Goal: Information Seeking & Learning: Learn about a topic

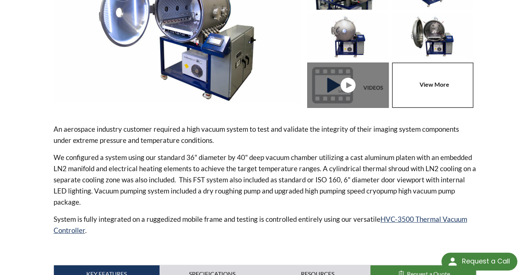
scroll to position [297, 0]
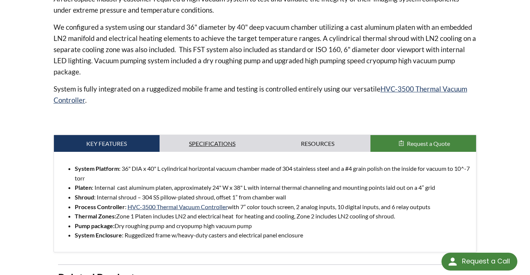
click at [204, 135] on link "Specifications" at bounding box center [212, 143] width 106 height 17
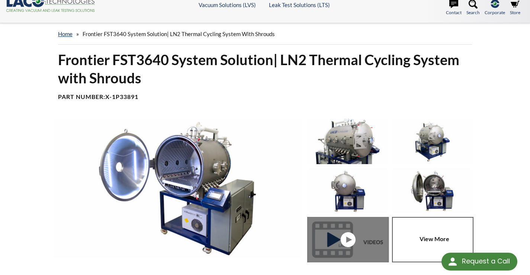
scroll to position [0, 0]
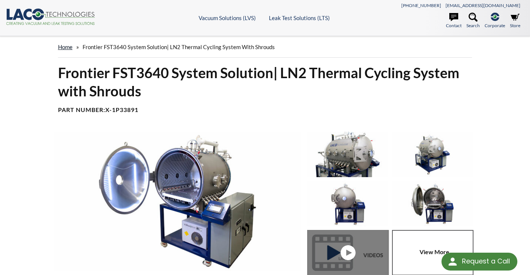
click at [68, 47] on link "home" at bounding box center [65, 46] width 14 height 7
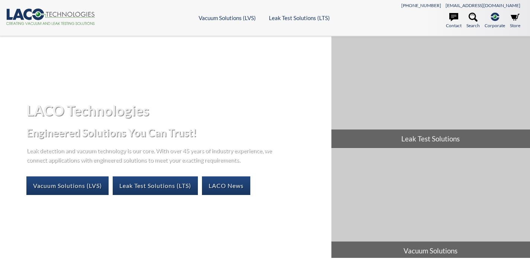
select select "Language Translate Widget"
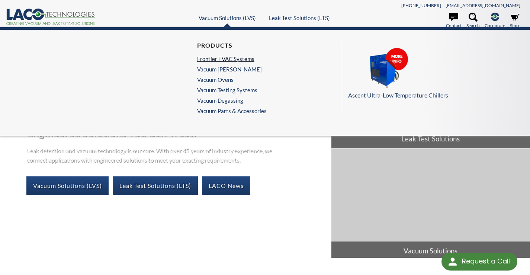
click at [228, 60] on link "Frontier TVAC Systems" at bounding box center [230, 58] width 66 height 7
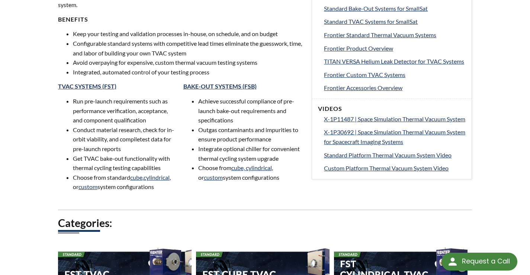
scroll to position [335, 0]
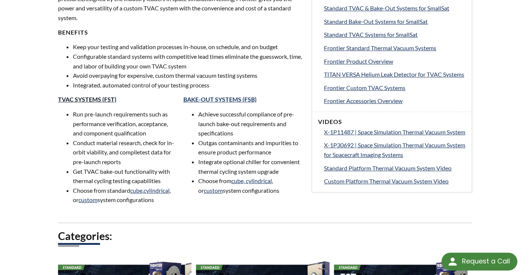
click at [91, 98] on link "TVAC SYSTEMS (FST)" at bounding box center [87, 99] width 58 height 7
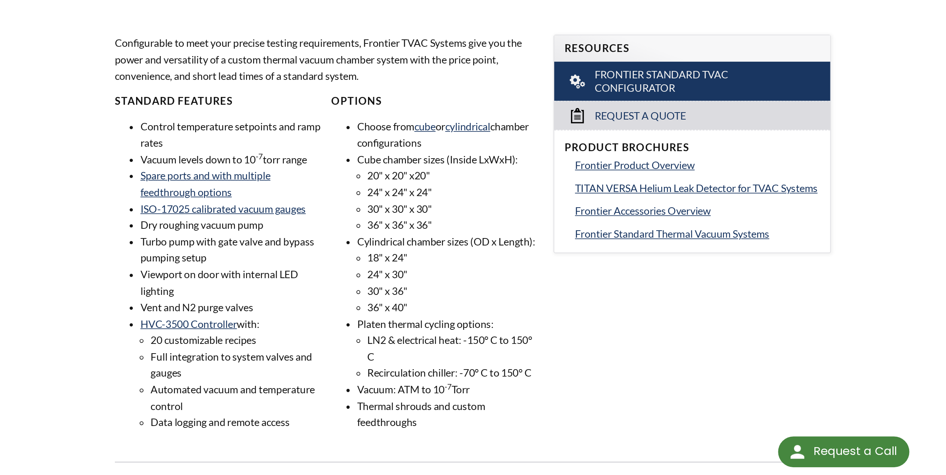
scroll to position [260, 0]
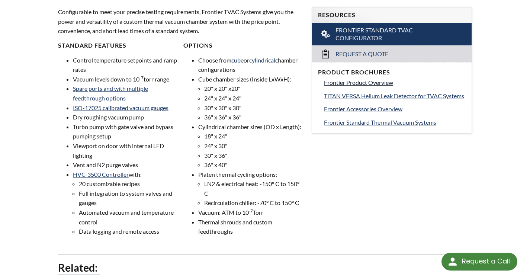
click at [363, 83] on span "Frontier Product Overview" at bounding box center [358, 82] width 69 height 7
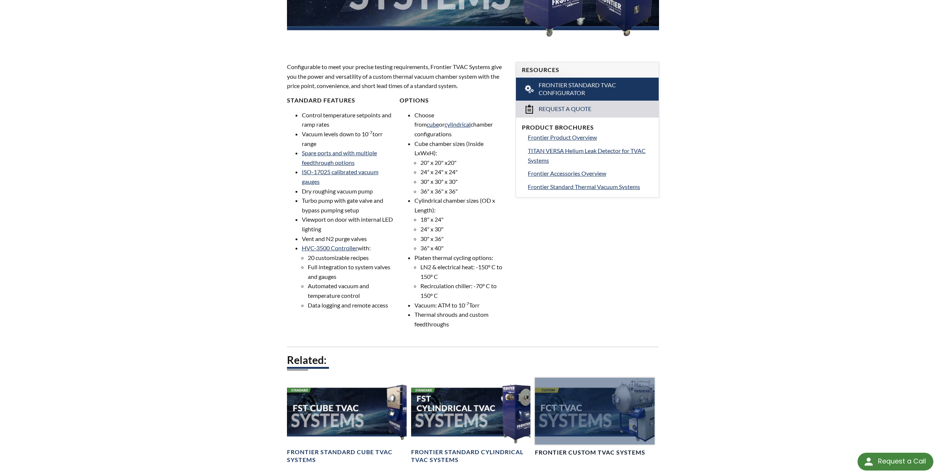
scroll to position [96, 0]
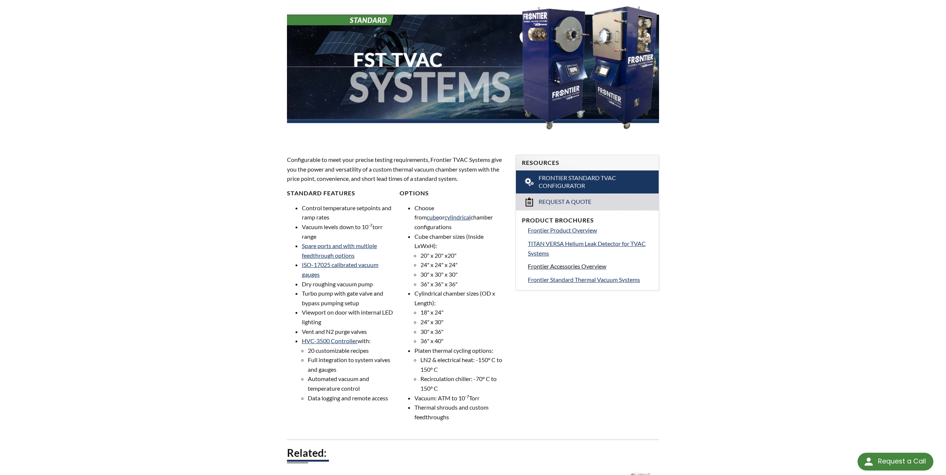
click at [529, 267] on span "Frontier Accessories Overview" at bounding box center [567, 266] width 78 height 7
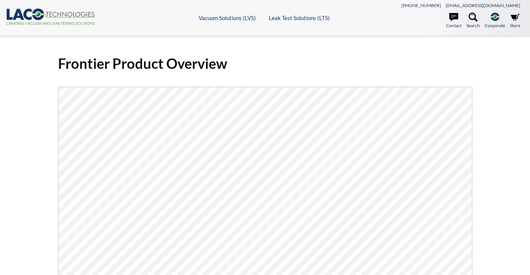
select select "Language Translate Widget"
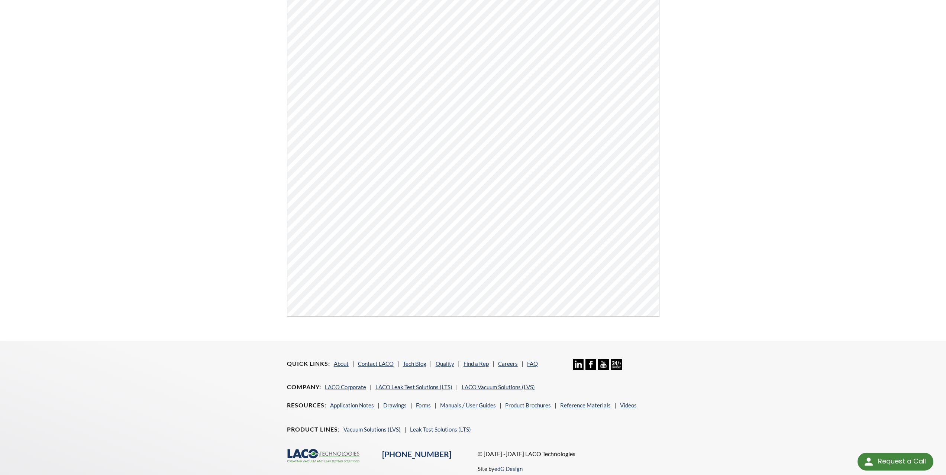
scroll to position [260, 0]
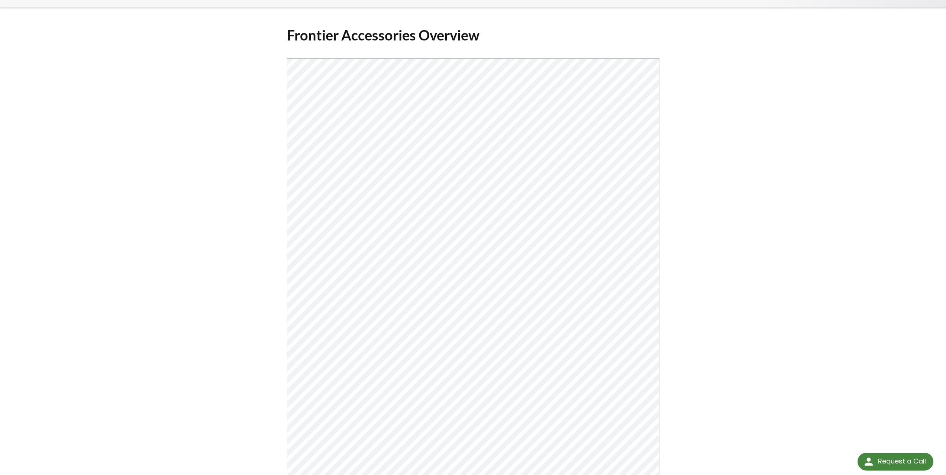
scroll to position [112, 0]
